Goal: Information Seeking & Learning: Learn about a topic

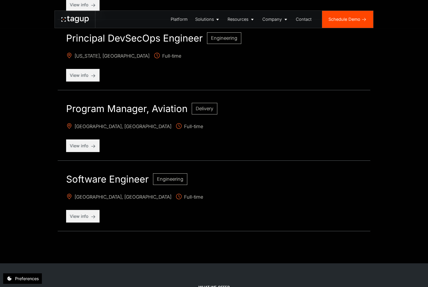
scroll to position [624, 0]
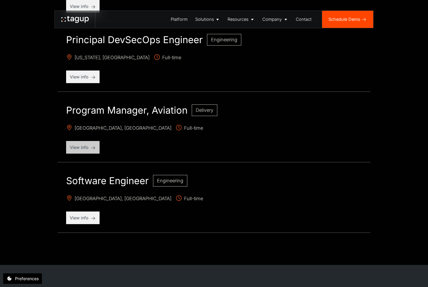
click at [85, 153] on div "View info" at bounding box center [82, 147] width 33 height 13
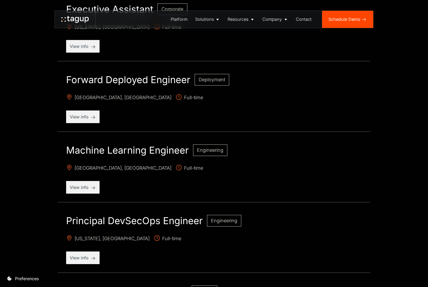
scroll to position [434, 0]
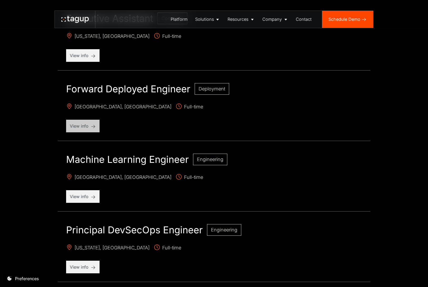
click at [91, 125] on p "View info" at bounding box center [83, 126] width 26 height 6
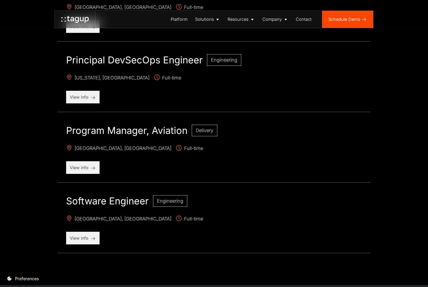
scroll to position [609, 0]
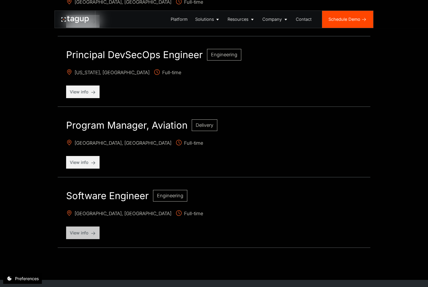
click at [83, 232] on p "View info" at bounding box center [83, 233] width 26 height 6
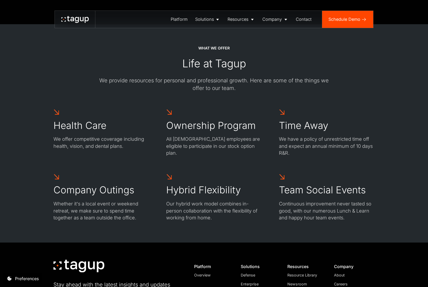
scroll to position [864, 0]
